Goal: Navigation & Orientation: Find specific page/section

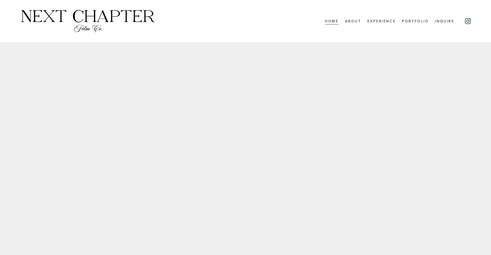
click at [348, 22] on link "About" at bounding box center [353, 21] width 16 height 7
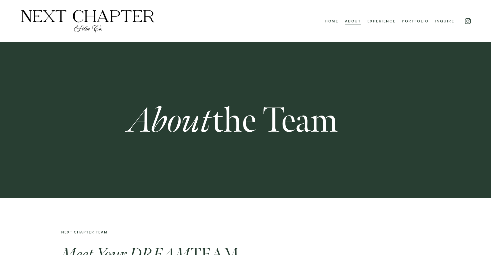
click at [467, 20] on use "Instagram" at bounding box center [467, 21] width 6 height 6
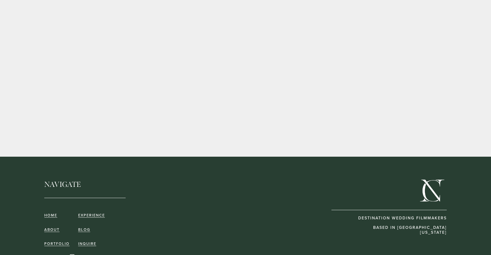
scroll to position [1247, 0]
